Goal: Information Seeking & Learning: Learn about a topic

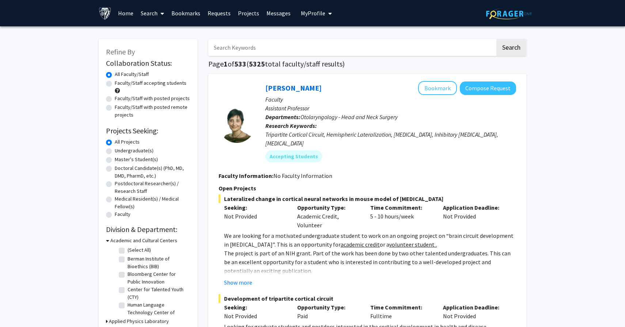
click at [250, 51] on input "Search Keywords" at bounding box center [351, 47] width 287 height 17
type input "psychiatry"
click at [496, 39] on button "Search" at bounding box center [511, 47] width 30 height 17
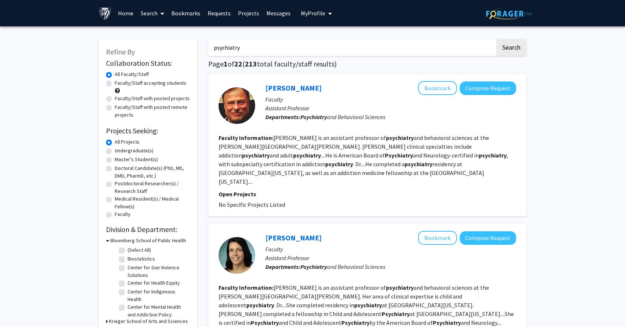
click at [163, 85] on label "Faculty/Staff accepting students" at bounding box center [151, 83] width 72 height 8
click at [120, 84] on input "Faculty/Staff accepting students" at bounding box center [117, 81] width 5 height 5
radio input "true"
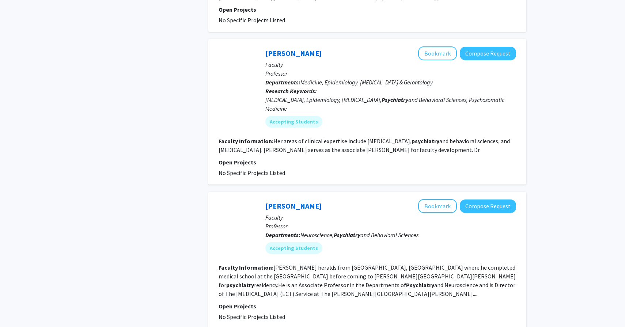
scroll to position [1336, 0]
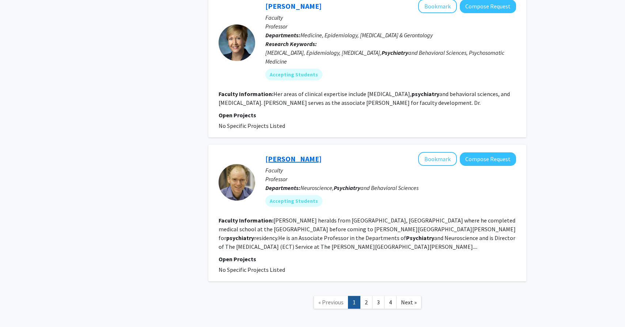
click at [284, 154] on link "Irving Reti" at bounding box center [293, 158] width 56 height 9
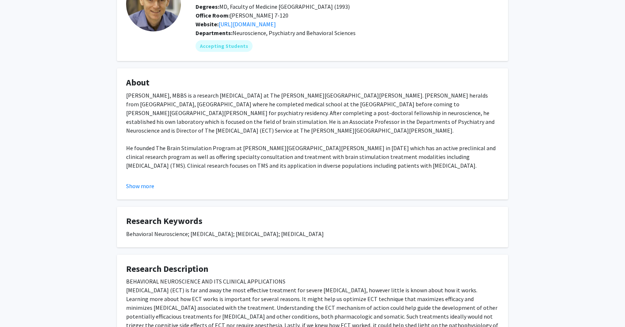
scroll to position [64, 0]
click at [128, 187] on button "Show more" at bounding box center [140, 186] width 28 height 9
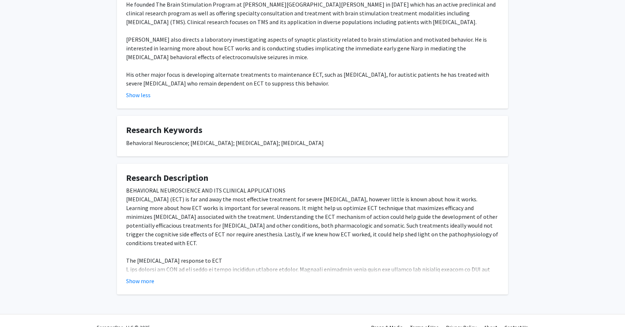
scroll to position [212, 0]
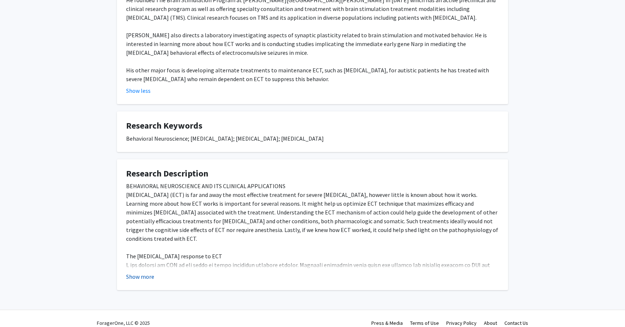
click at [142, 272] on button "Show more" at bounding box center [140, 276] width 28 height 9
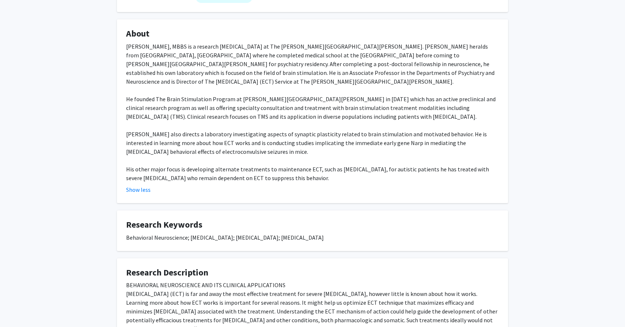
scroll to position [0, 0]
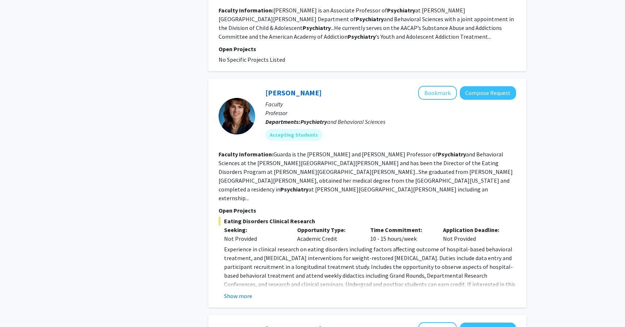
scroll to position [1336, 0]
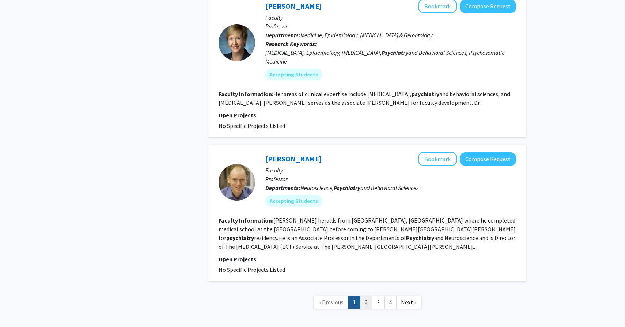
click at [369, 296] on link "2" at bounding box center [366, 302] width 12 height 13
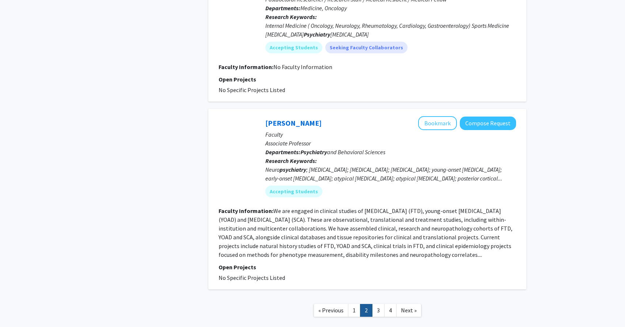
scroll to position [1208, 0]
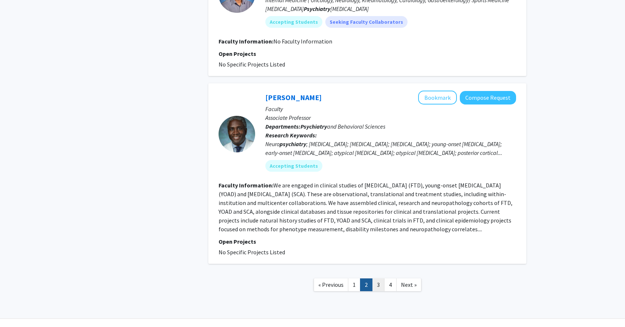
click at [375, 279] on link "3" at bounding box center [378, 285] width 12 height 13
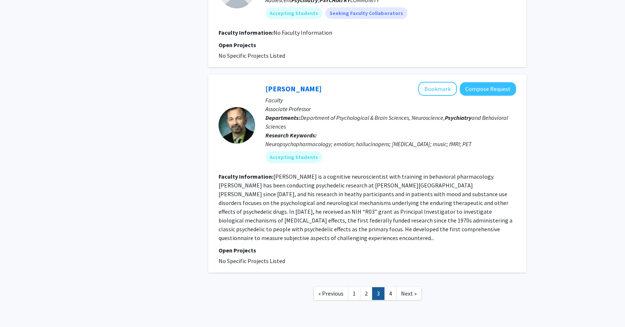
scroll to position [1543, 0]
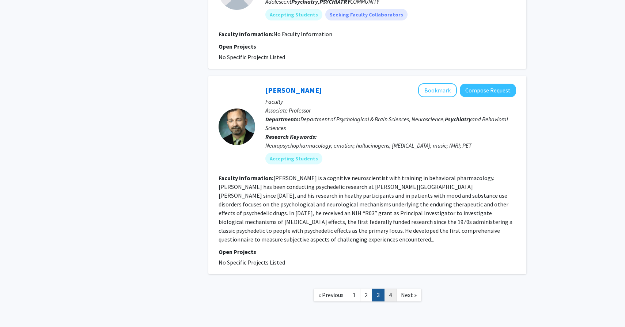
click at [388, 289] on link "4" at bounding box center [390, 295] width 12 height 13
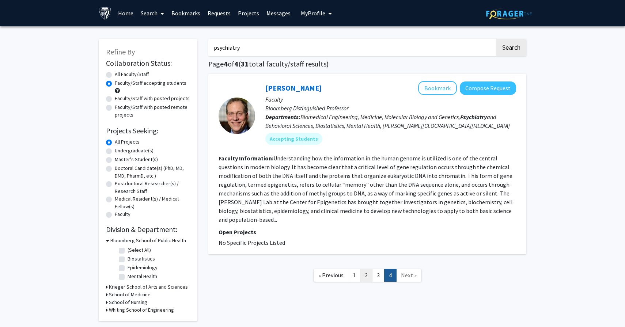
click at [363, 269] on link "2" at bounding box center [366, 275] width 12 height 13
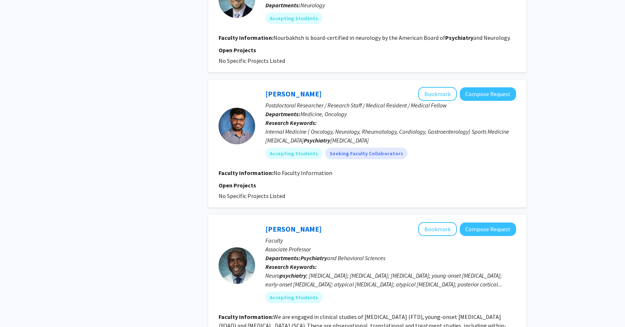
scroll to position [1208, 0]
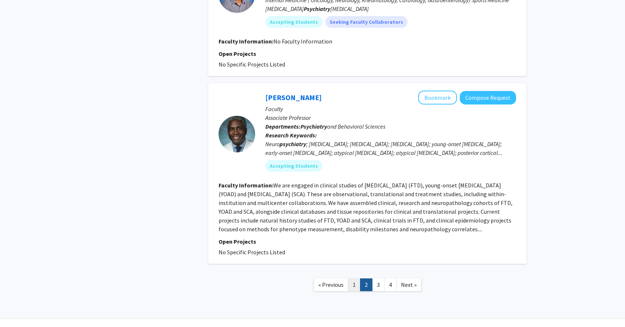
click at [351, 279] on link "1" at bounding box center [354, 285] width 12 height 13
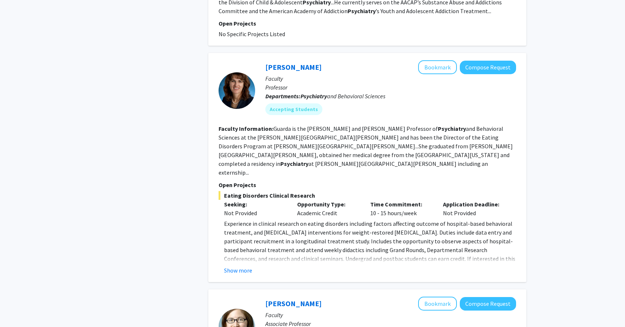
scroll to position [913, 0]
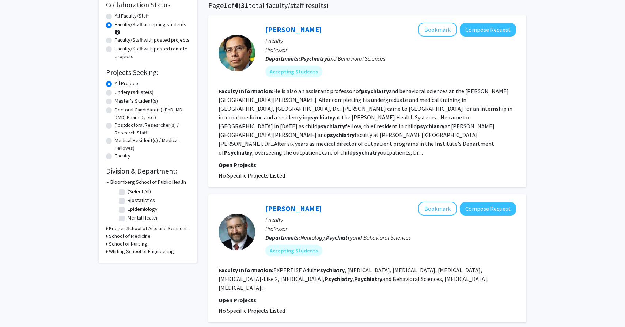
scroll to position [0, 0]
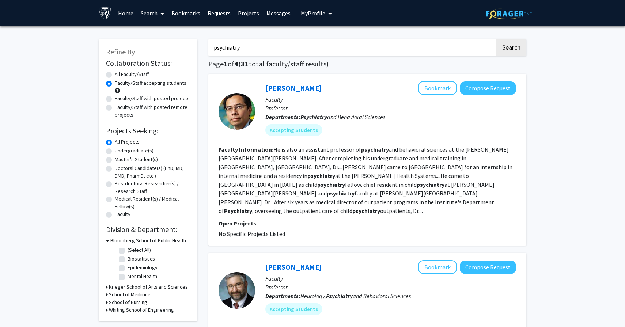
drag, startPoint x: 290, startPoint y: 46, endPoint x: 195, endPoint y: 46, distance: 95.1
click at [271, 45] on input "psychiatry" at bounding box center [351, 47] width 287 height 17
type input "psychiatry mood disorders"
click at [496, 39] on button "Search" at bounding box center [511, 47] width 30 height 17
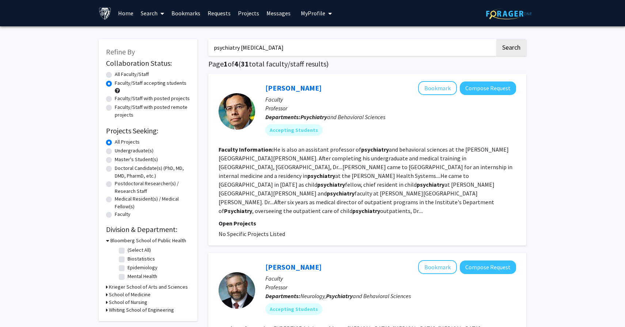
radio input "true"
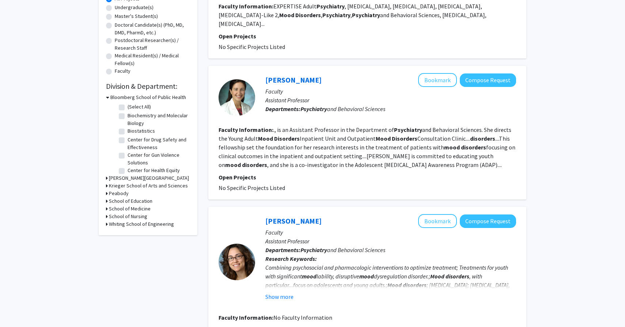
scroll to position [141, 0]
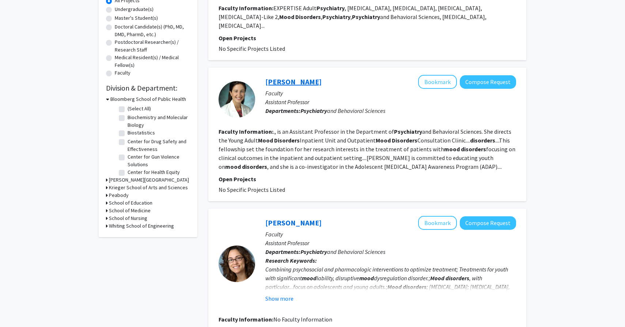
click at [283, 83] on link "[PERSON_NAME]" at bounding box center [293, 81] width 56 height 9
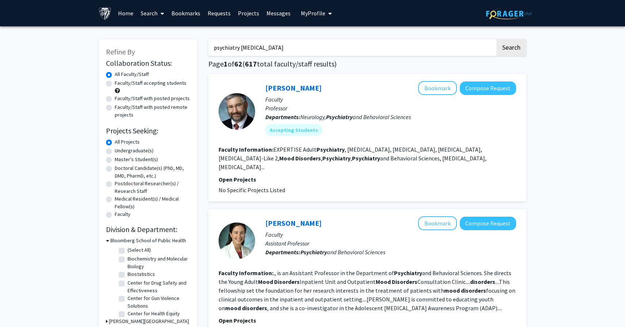
click at [162, 84] on label "Faculty/Staff accepting students" at bounding box center [151, 83] width 72 height 8
click at [120, 84] on input "Faculty/Staff accepting students" at bounding box center [117, 81] width 5 height 5
radio input "true"
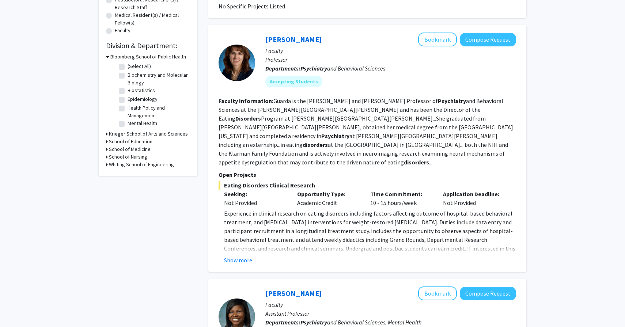
scroll to position [185, 0]
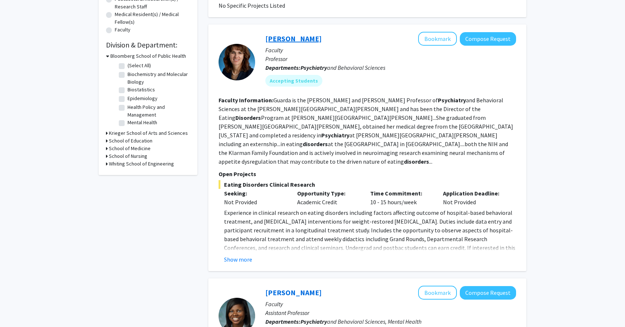
click at [286, 37] on link "Angela Guarda" at bounding box center [293, 38] width 56 height 9
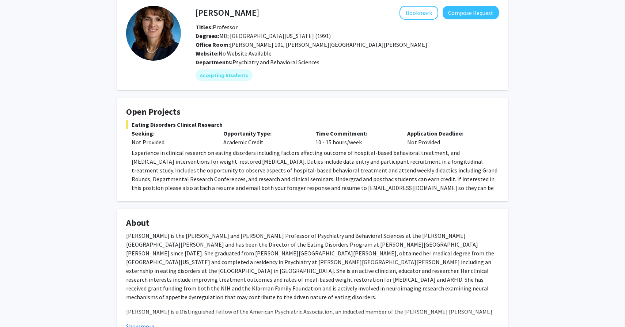
scroll to position [34, 0]
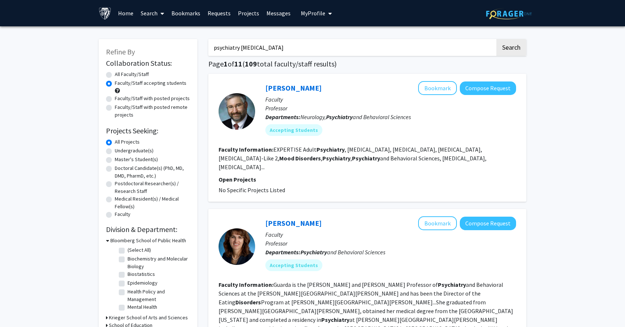
click at [232, 45] on input "psychiatry mood disorders" at bounding box center [351, 47] width 287 height 17
type input "mood disorders"
click at [496, 39] on button "Search" at bounding box center [511, 47] width 30 height 17
radio input "true"
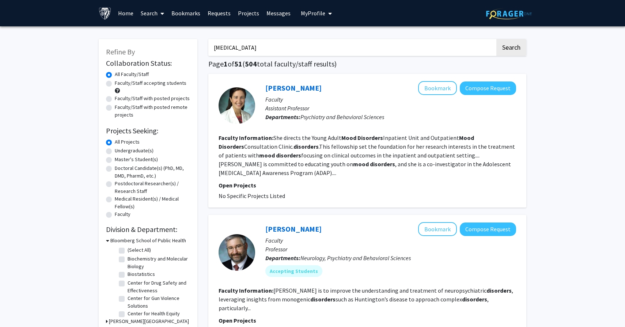
click at [143, 82] on label "Faculty/Staff accepting students" at bounding box center [151, 83] width 72 height 8
click at [120, 82] on input "Faculty/Staff accepting students" at bounding box center [117, 81] width 5 height 5
radio input "true"
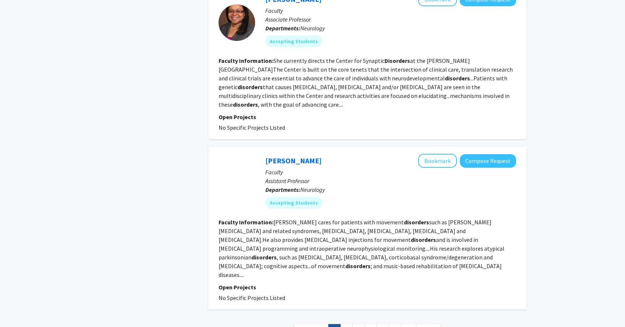
scroll to position [1406, 0]
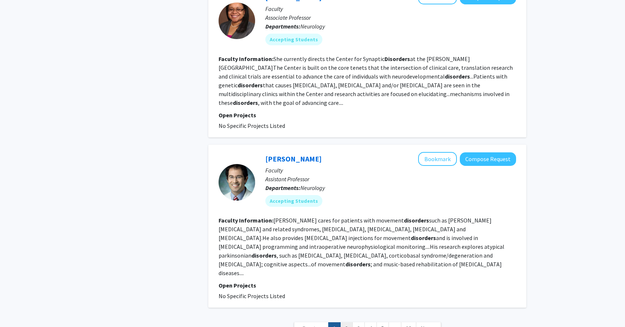
click at [345, 322] on link "2" at bounding box center [346, 328] width 12 height 13
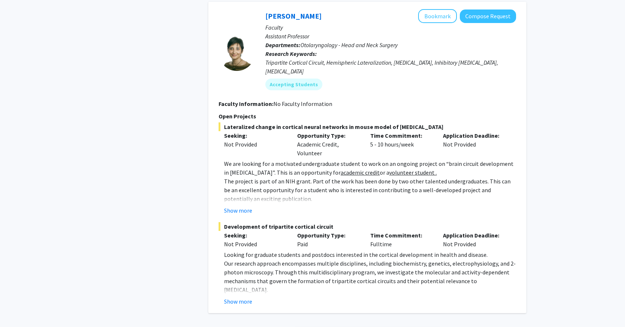
scroll to position [1796, 0]
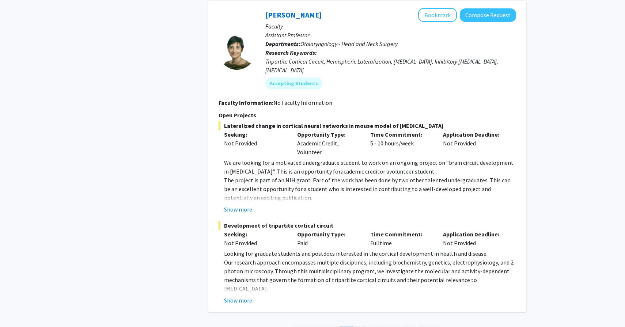
click at [360, 327] on link "3" at bounding box center [358, 333] width 12 height 13
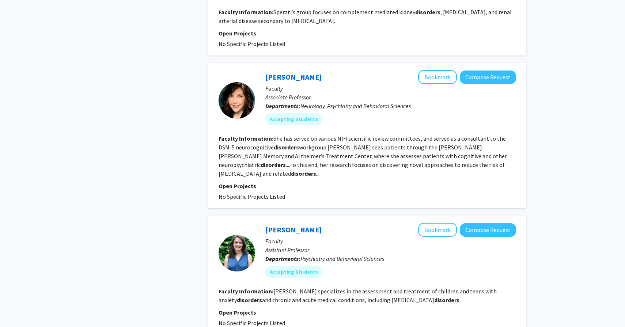
scroll to position [1173, 0]
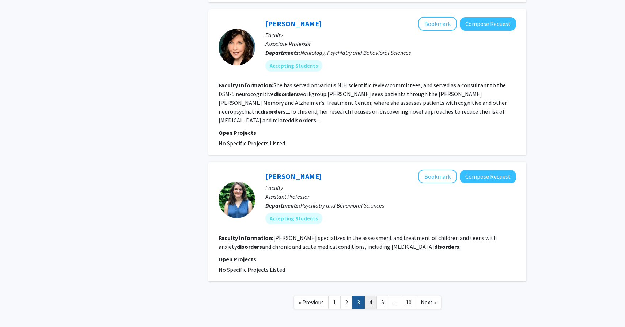
click at [373, 296] on link "4" at bounding box center [371, 302] width 12 height 13
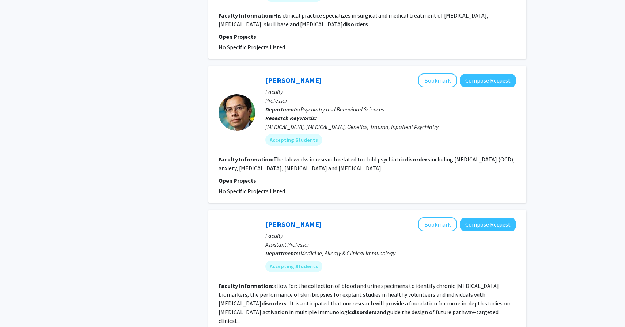
scroll to position [1217, 0]
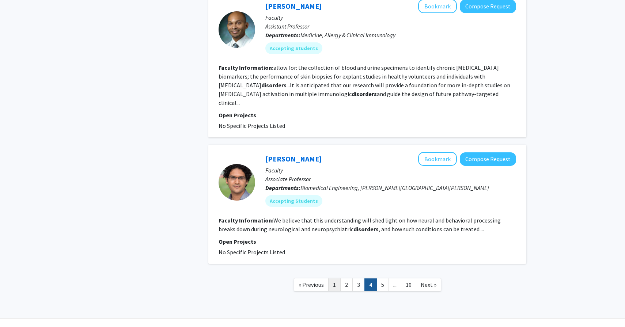
click at [335, 279] on link "1" at bounding box center [334, 285] width 12 height 13
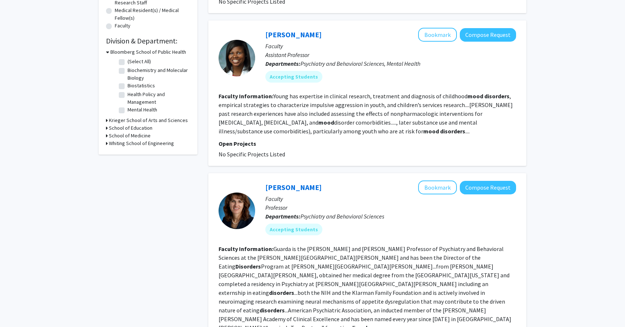
scroll to position [187, 0]
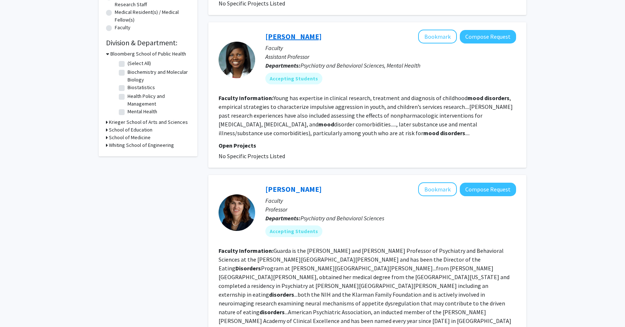
click at [298, 32] on link "Andrea Young" at bounding box center [293, 36] width 56 height 9
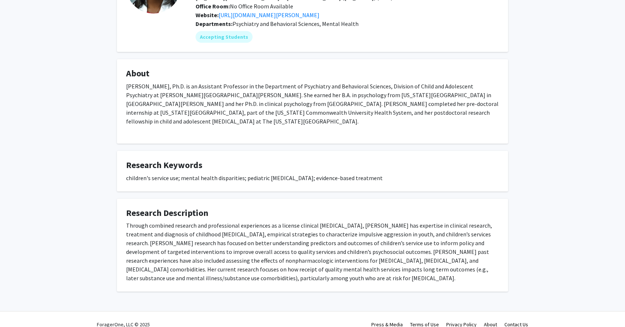
scroll to position [84, 0]
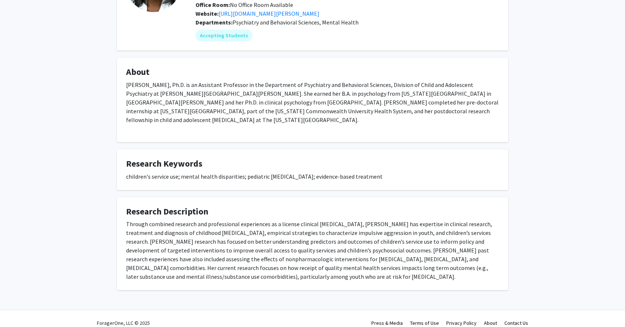
click at [226, 172] on div "children's service use; mental health disparities; pediatric bipolar disorder; …" at bounding box center [312, 176] width 373 height 9
copy div "disparities"
click at [454, 247] on div "Through combined research and professional experiences as a license clinical ps…" at bounding box center [312, 250] width 373 height 61
click at [408, 251] on div "Through combined research and professional experiences as a license clinical ps…" at bounding box center [312, 250] width 373 height 61
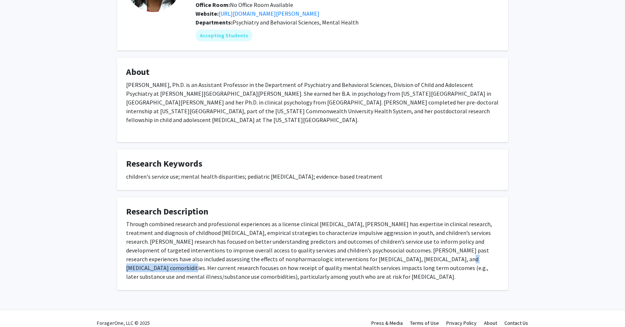
drag, startPoint x: 408, startPoint y: 251, endPoint x: 442, endPoint y: 251, distance: 33.3
click at [442, 251] on div "Through combined research and professional experiences as a license clinical ps…" at bounding box center [312, 250] width 373 height 61
copy div "mood disorder comorbidities"
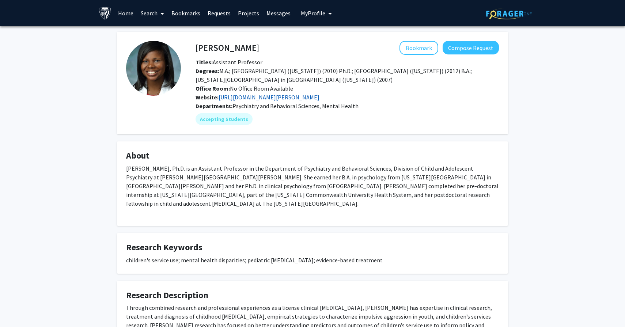
click at [299, 97] on link "https://www.hopkinsmedicine.org/profiles/details/andrea-young" at bounding box center [269, 97] width 101 height 7
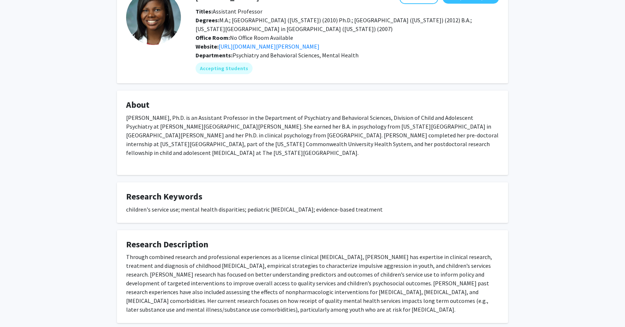
click at [274, 131] on div "Andrea S. Young, Ph.D. is an Assistant Professor in the Department of Psychiatr…" at bounding box center [312, 139] width 373 height 53
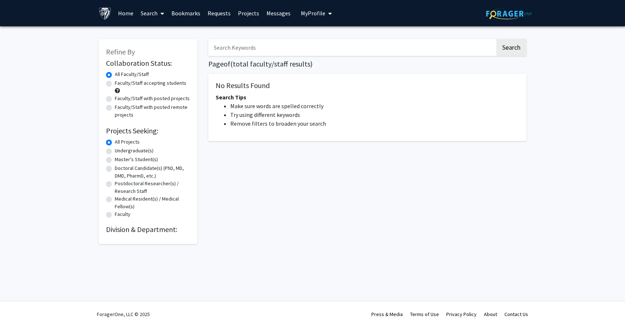
click at [233, 46] on input "Search Keywords" at bounding box center [351, 47] width 287 height 17
type input "mood disorders"
click at [496, 39] on button "Search" at bounding box center [511, 47] width 30 height 17
click at [149, 85] on label "Faculty/Staff accepting students" at bounding box center [151, 83] width 72 height 8
click at [120, 84] on input "Faculty/Staff accepting students" at bounding box center [117, 81] width 5 height 5
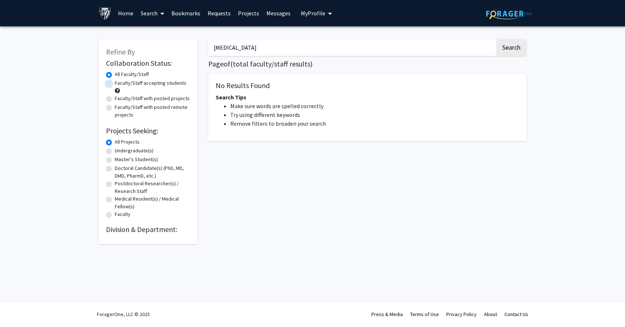
radio input "true"
click at [128, 75] on label "All Faculty/Staff" at bounding box center [132, 75] width 34 height 8
click at [120, 75] on input "All Faculty/Staff" at bounding box center [117, 73] width 5 height 5
radio input "true"
click at [265, 46] on input "mood disorders" at bounding box center [351, 47] width 287 height 17
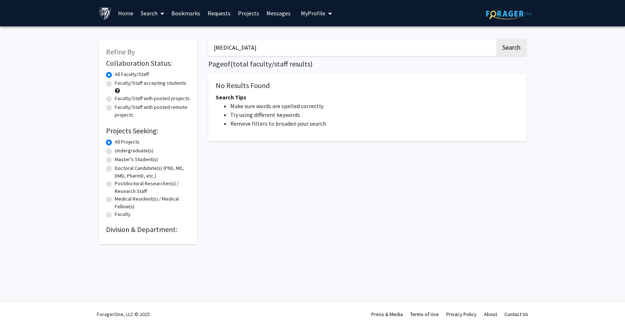
click at [496, 39] on button "Search" at bounding box center [511, 47] width 30 height 17
click at [274, 47] on input "mood disorders" at bounding box center [351, 47] width 287 height 17
type input "mood disorder"
click at [496, 39] on button "Search" at bounding box center [511, 47] width 30 height 17
click at [515, 47] on button "Search" at bounding box center [511, 47] width 30 height 17
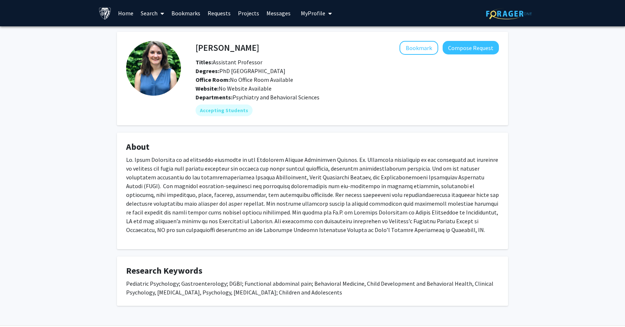
scroll to position [24, 0]
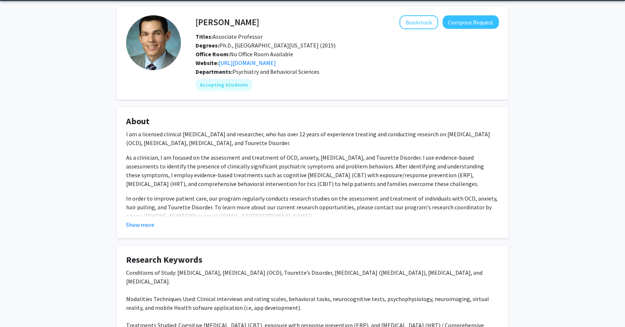
scroll to position [26, 0]
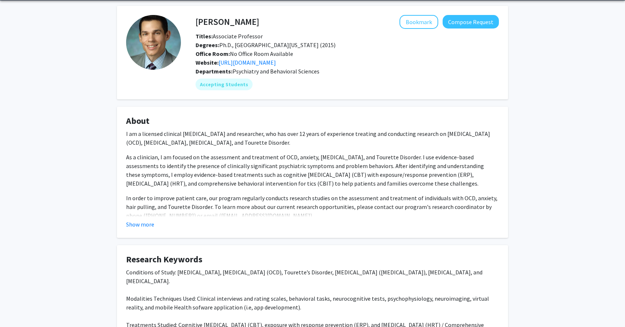
click at [145, 219] on fg-read-more "I am a licensed clinical psychologist and researcher, who has over 12 years of …" at bounding box center [312, 178] width 373 height 99
click at [136, 224] on button "Show more" at bounding box center [140, 224] width 28 height 9
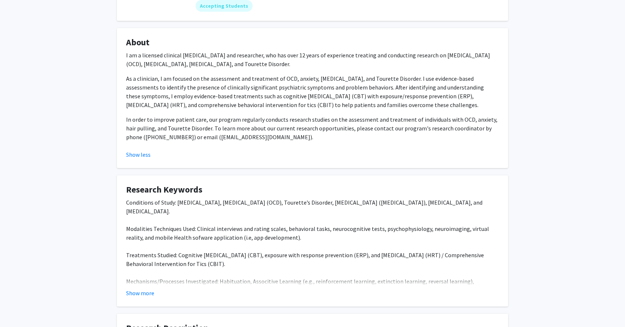
scroll to position [106, 0]
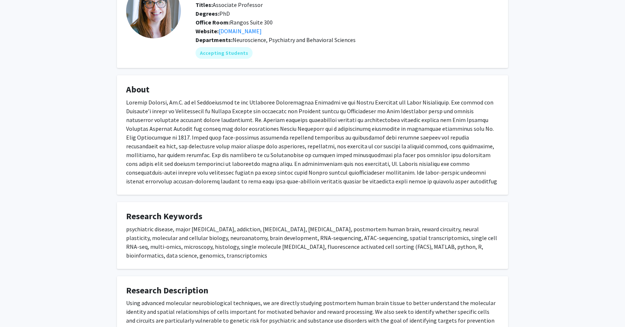
scroll to position [62, 0]
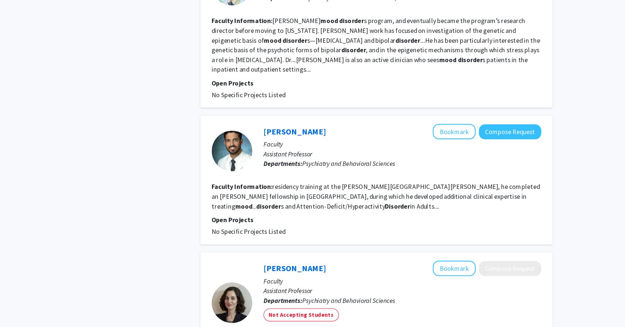
scroll to position [1132, 0]
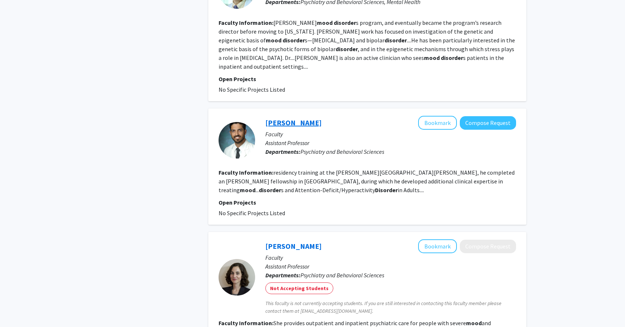
click at [275, 118] on link "James Aluri" at bounding box center [293, 122] width 56 height 9
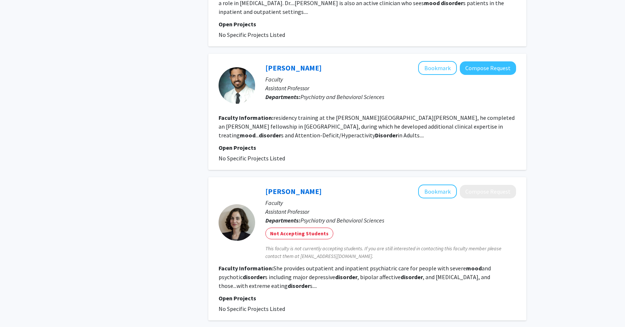
scroll to position [1217, 0]
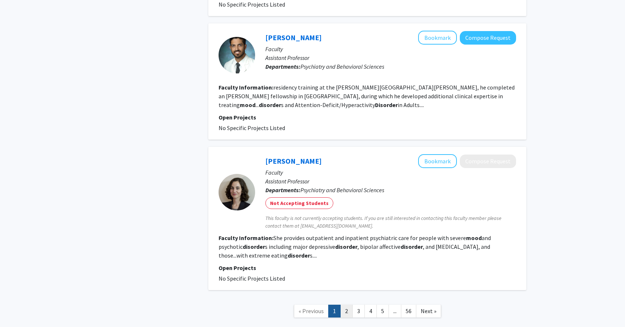
click at [346, 305] on link "2" at bounding box center [346, 311] width 12 height 13
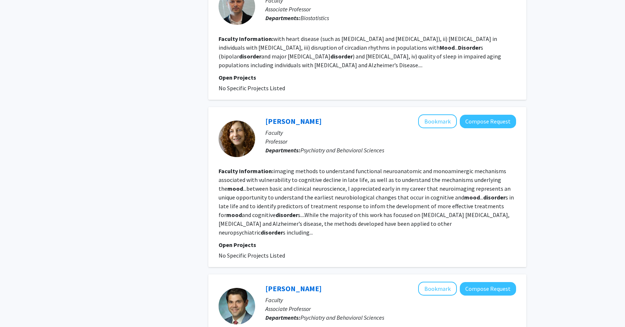
scroll to position [1246, 0]
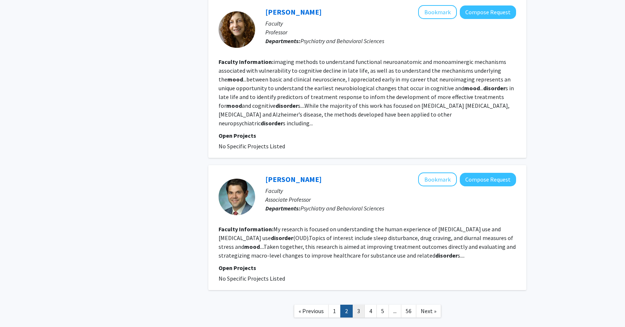
click at [362, 305] on link "3" at bounding box center [358, 311] width 12 height 13
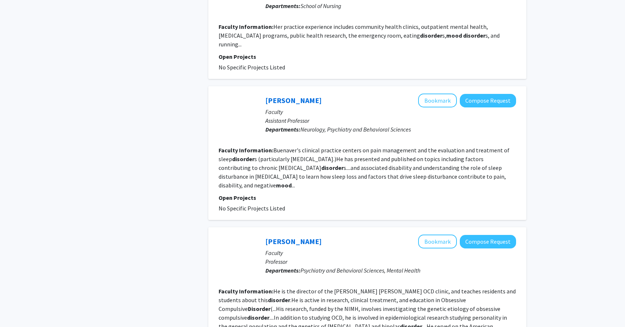
scroll to position [1130, 0]
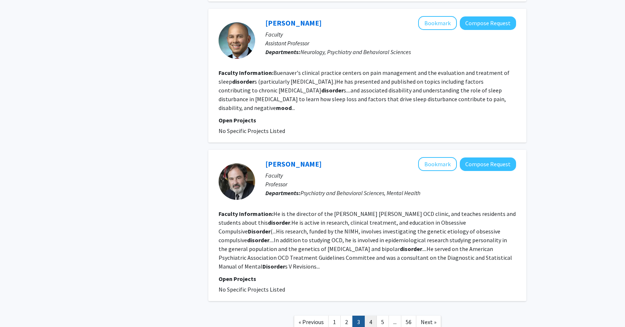
click at [368, 316] on link "4" at bounding box center [371, 322] width 12 height 13
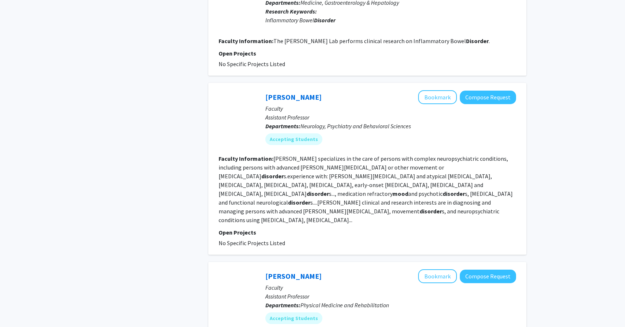
scroll to position [908, 0]
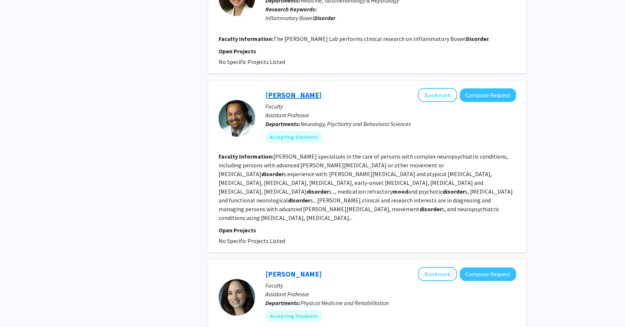
click at [290, 90] on link "Ankur Butala" at bounding box center [293, 94] width 56 height 9
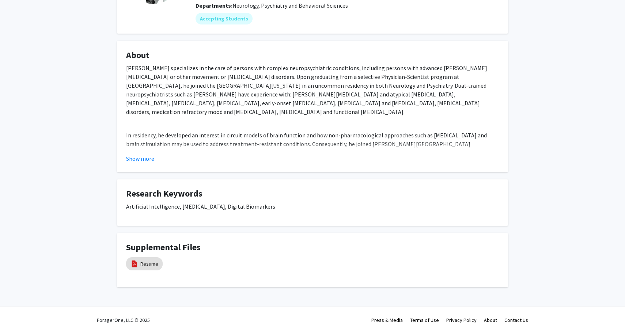
scroll to position [96, 0]
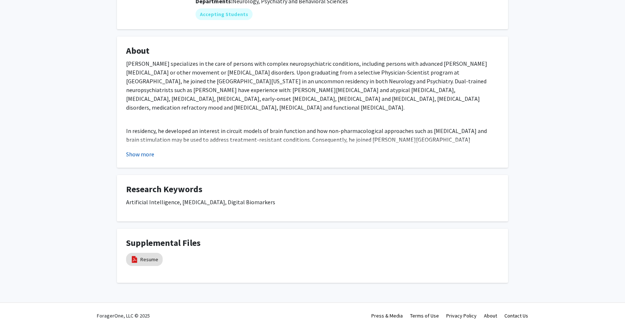
click at [134, 156] on button "Show more" at bounding box center [140, 154] width 28 height 9
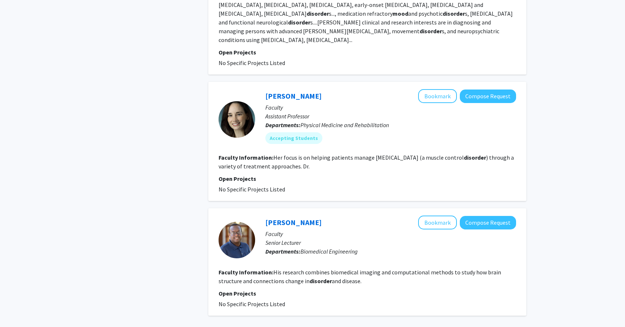
scroll to position [1138, 0]
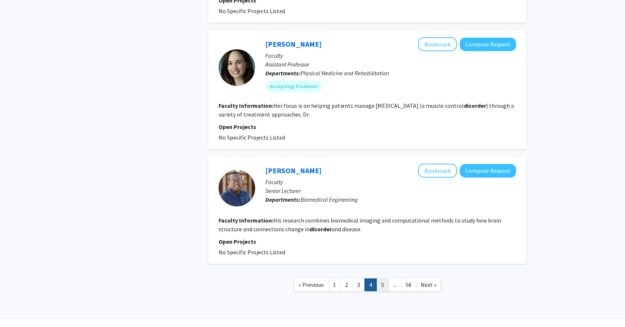
click at [382, 279] on link "5" at bounding box center [383, 285] width 12 height 13
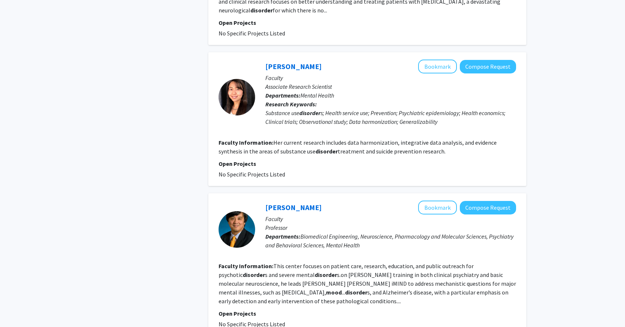
scroll to position [1167, 0]
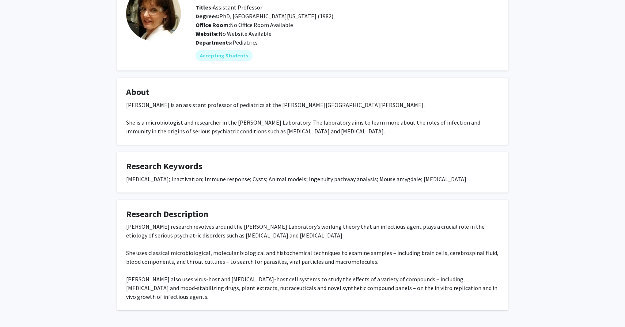
scroll to position [75, 0]
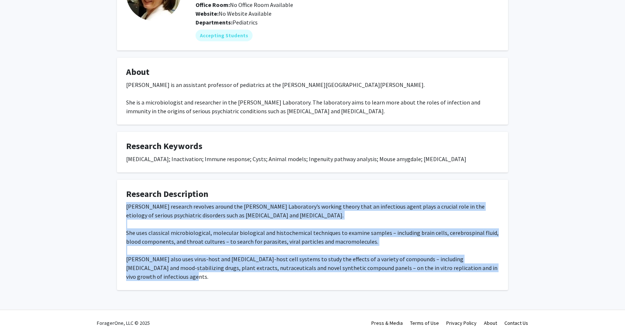
drag, startPoint x: 126, startPoint y: 206, endPoint x: 501, endPoint y: 271, distance: 379.6
click at [501, 271] on fg-card "Research Description [PERSON_NAME] research revolves around the [PERSON_NAME] L…" at bounding box center [312, 235] width 391 height 111
copy div "[PERSON_NAME] research revolves around the [PERSON_NAME] Laboratory’s working t…"
